Goal: Navigation & Orientation: Find specific page/section

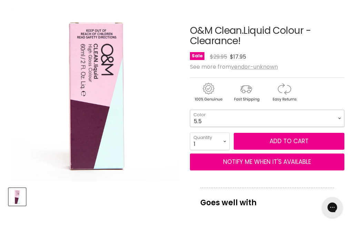
click at [341, 117] on select "5.5 5.65 8.11 9.71 9.6" at bounding box center [267, 118] width 154 height 17
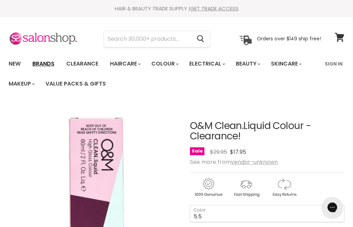
click at [48, 64] on link "Brands" at bounding box center [43, 63] width 32 height 14
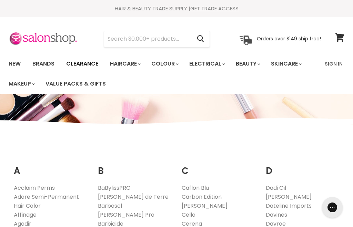
click at [89, 63] on link "Clearance" at bounding box center [82, 63] width 42 height 14
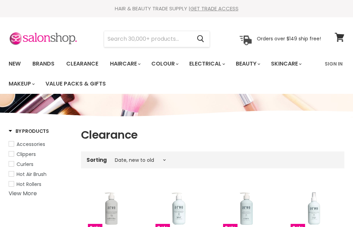
select select "created-descending"
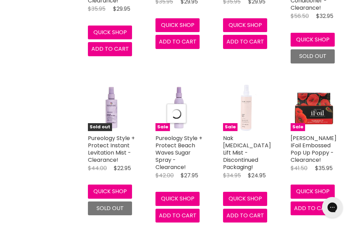
select select "created-descending"
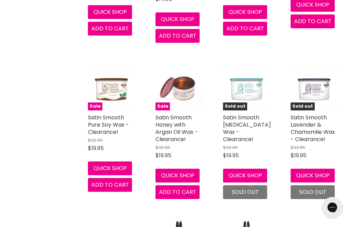
scroll to position [2239, 0]
